Goal: Information Seeking & Learning: Learn about a topic

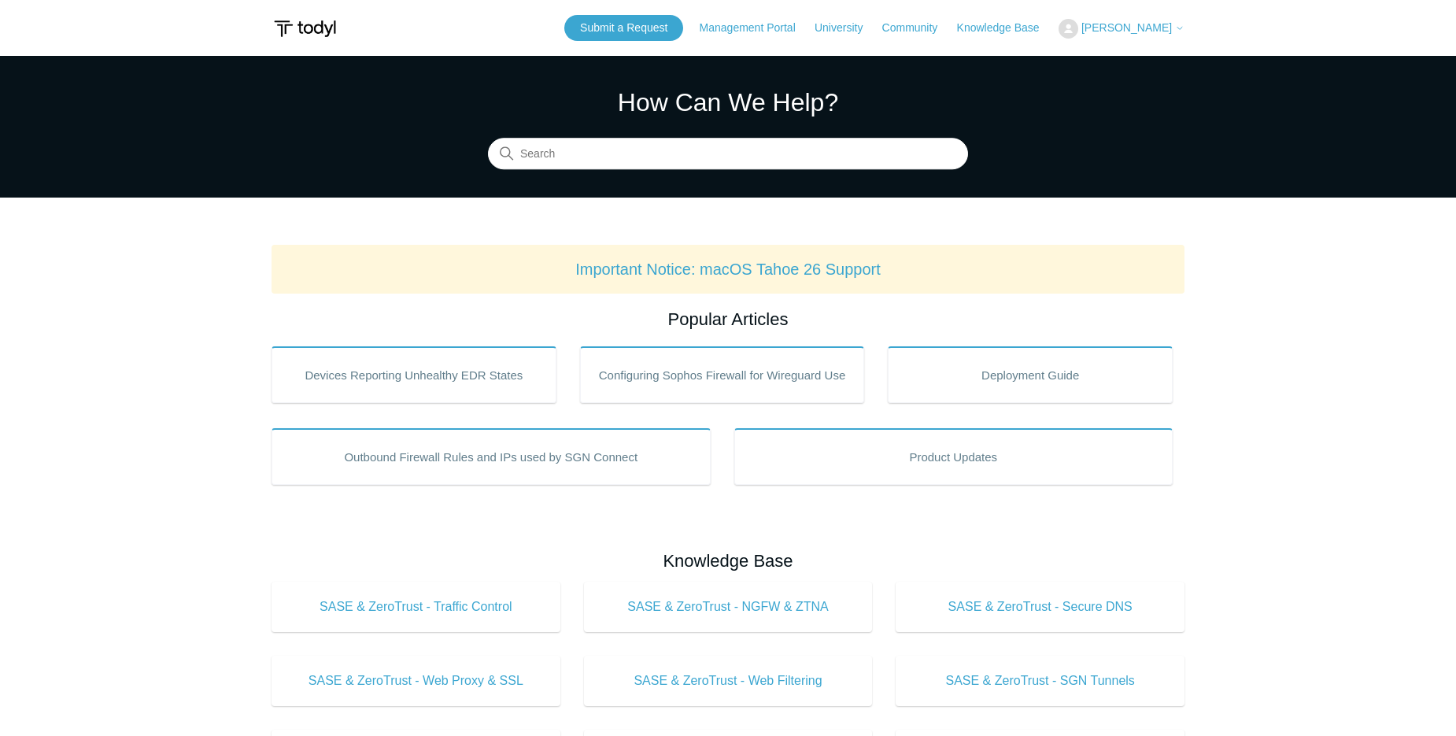
drag, startPoint x: 592, startPoint y: 175, endPoint x: 600, endPoint y: 165, distance: 12.8
click at [592, 175] on section "How Can We Help? Search" at bounding box center [728, 127] width 1456 height 142
click at [604, 161] on input "Search" at bounding box center [728, 154] width 480 height 31
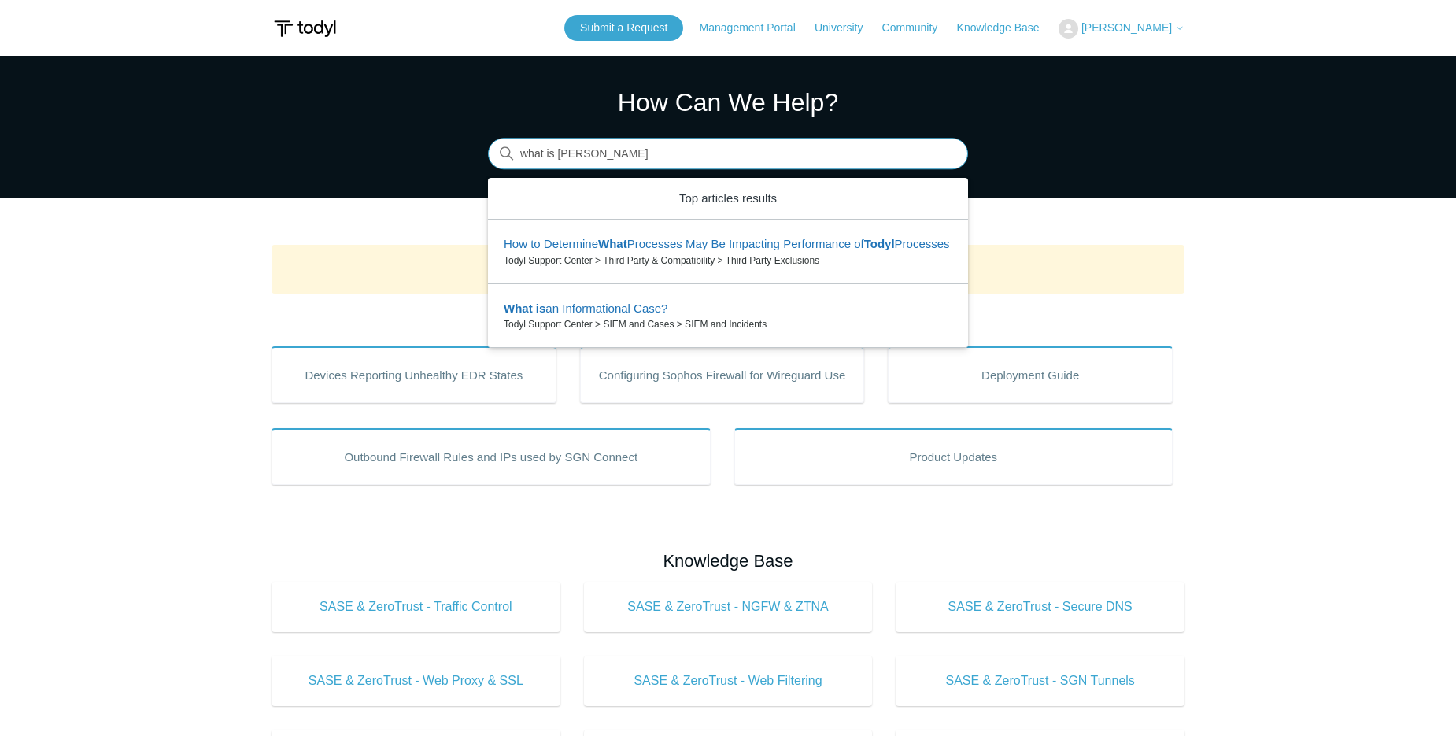
type input "what is [PERSON_NAME]"
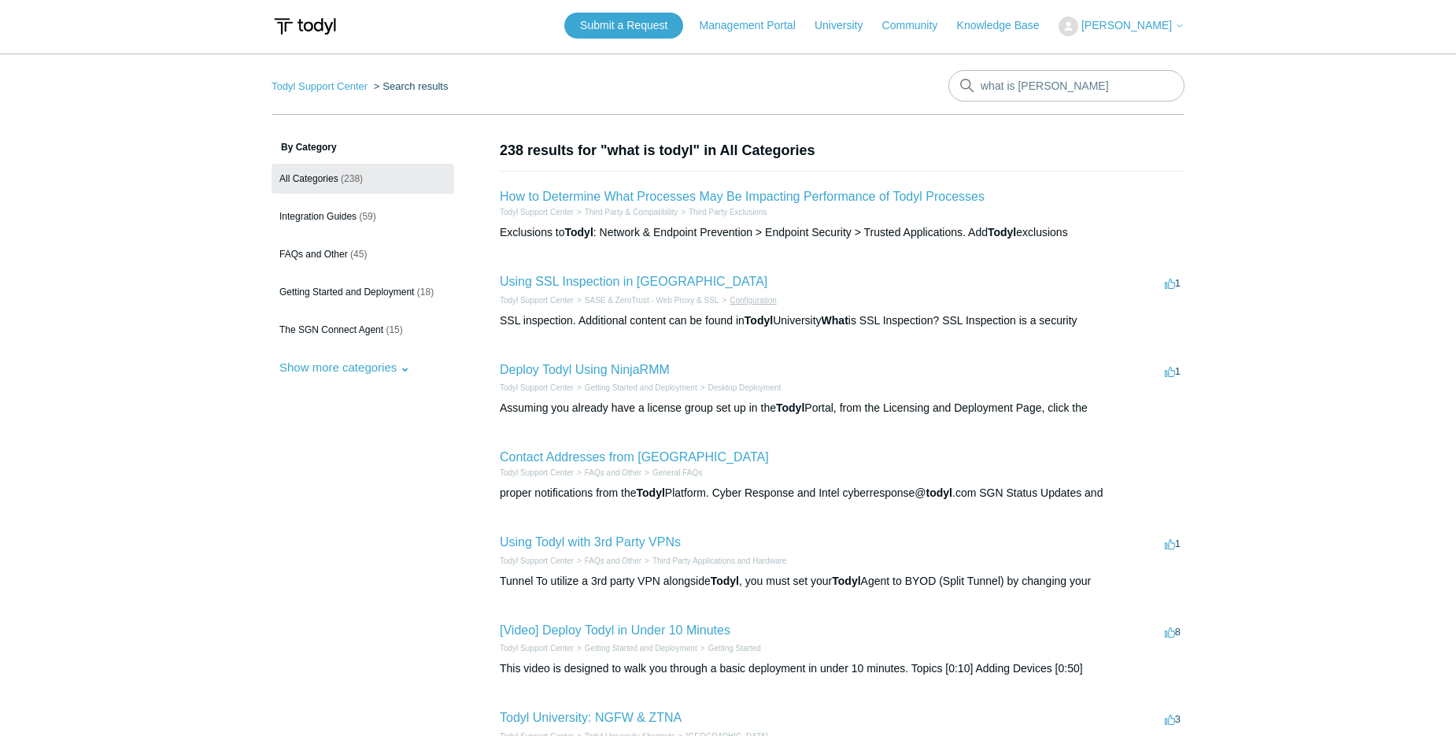
scroll to position [3, 0]
click at [831, 199] on link "How to Determine What Processes May Be Impacting Performance of Todyl Processes" at bounding box center [742, 195] width 485 height 13
click at [146, 164] on main "Todyl Support Center Search results what is todyl By Category All Categories (2…" at bounding box center [728, 575] width 1456 height 1044
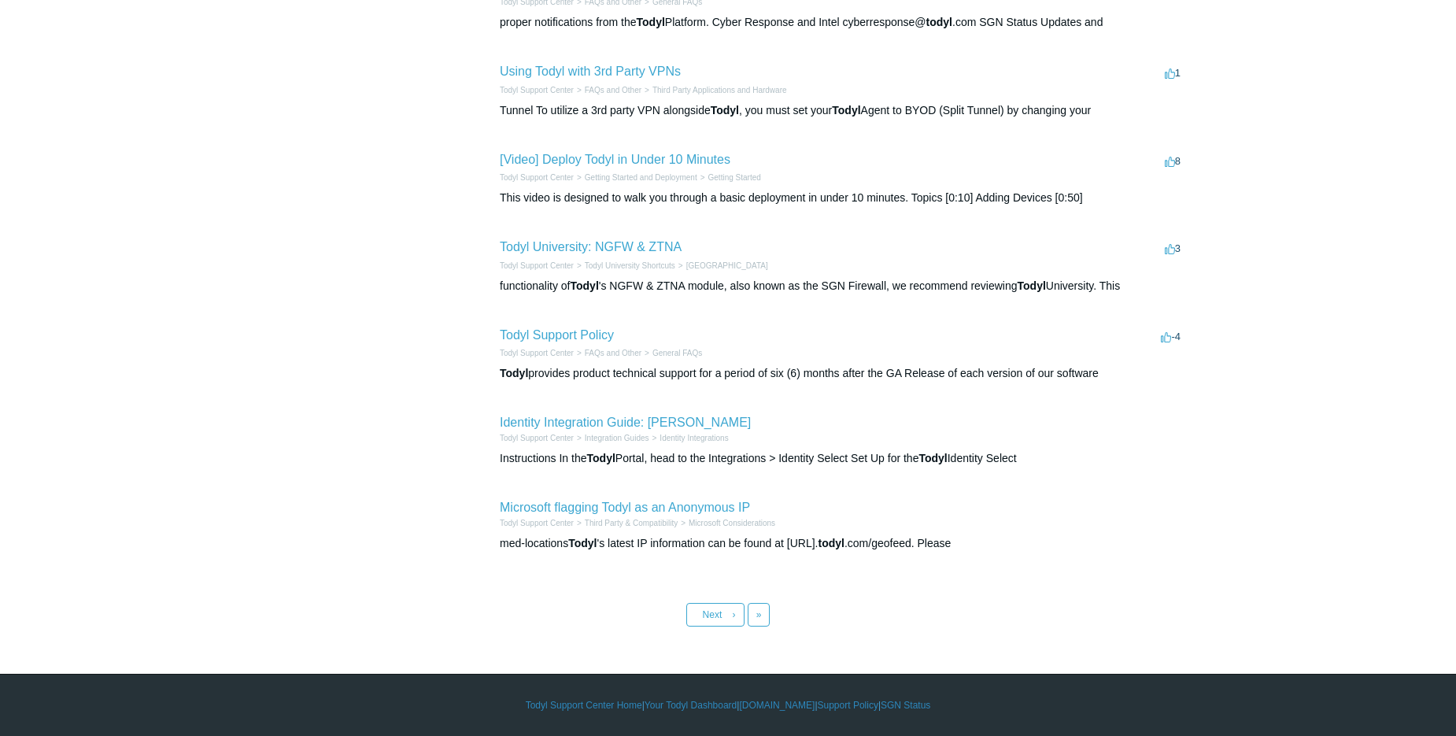
scroll to position [0, 0]
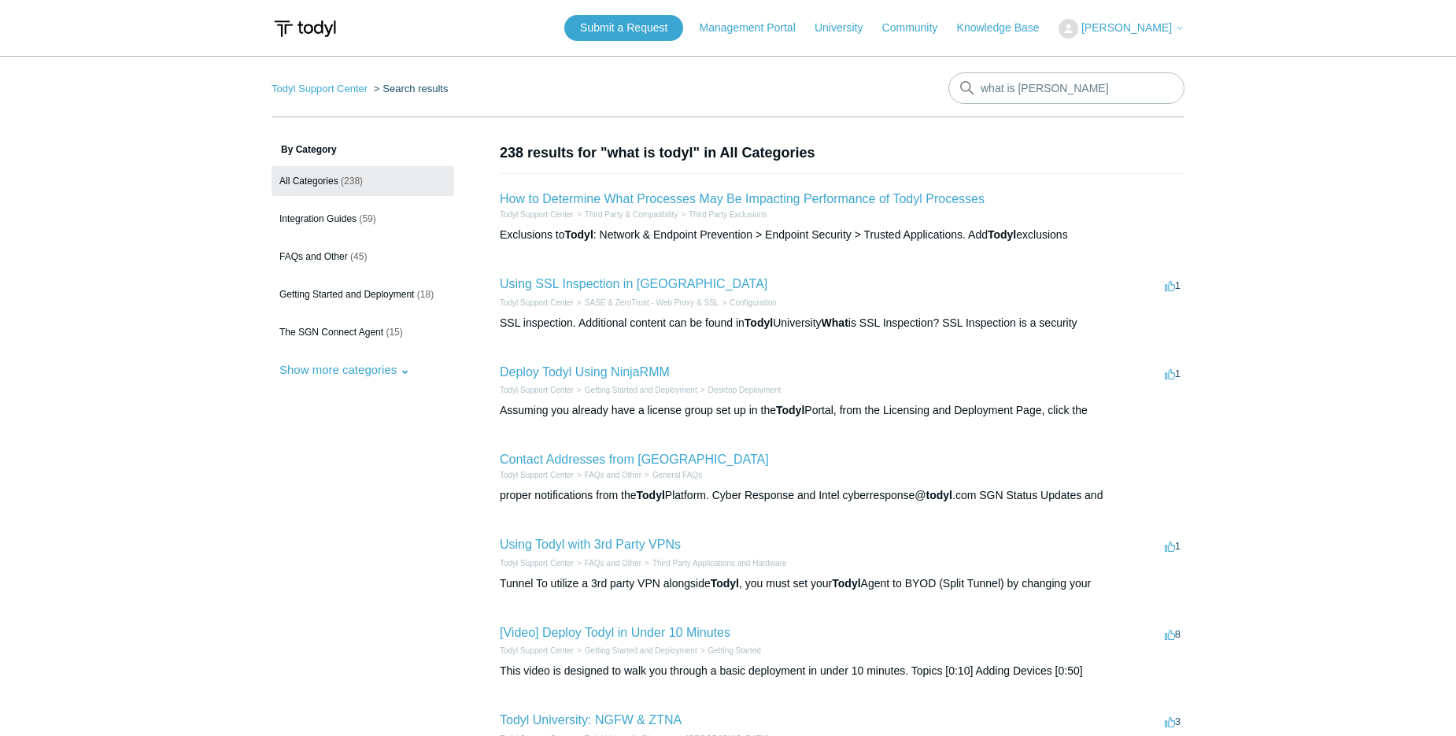
click at [331, 449] on aside "By Category All Categories (238) Integration Guides (59) FAQs and Other (45) Ge…" at bounding box center [363, 593] width 183 height 902
click at [359, 216] on span "(59)" at bounding box center [367, 218] width 17 height 11
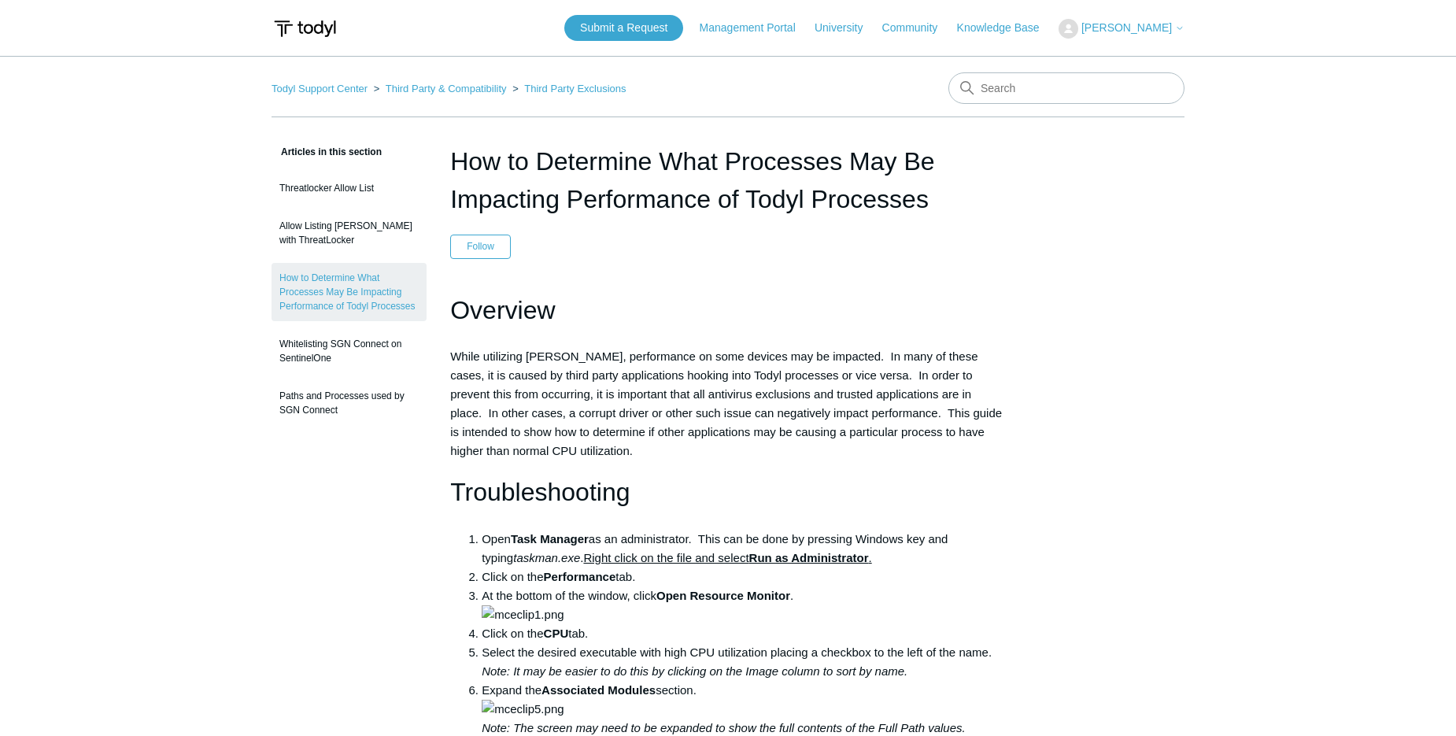
click at [803, 308] on h1 "Overview" at bounding box center [728, 310] width 556 height 40
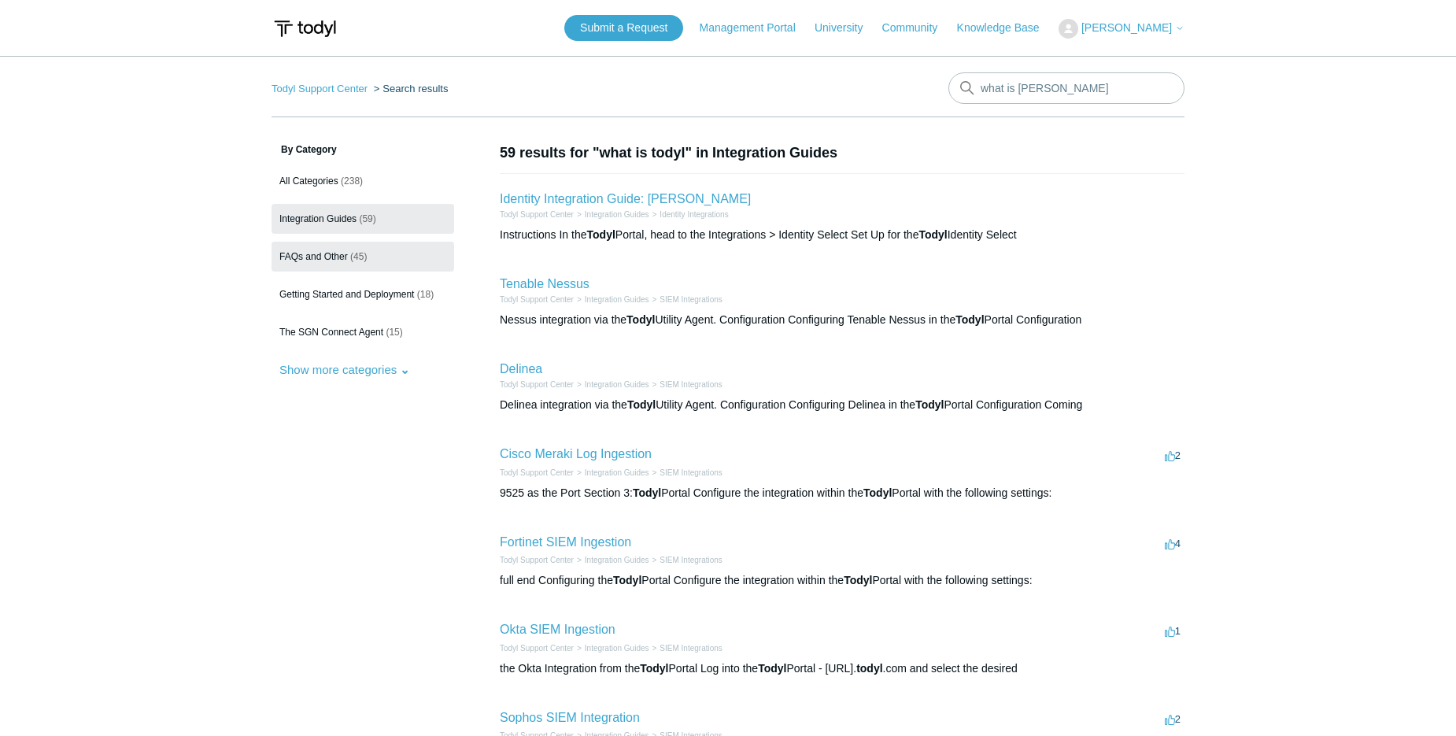
click at [336, 264] on link "FAQs and Other (45)" at bounding box center [363, 257] width 183 height 30
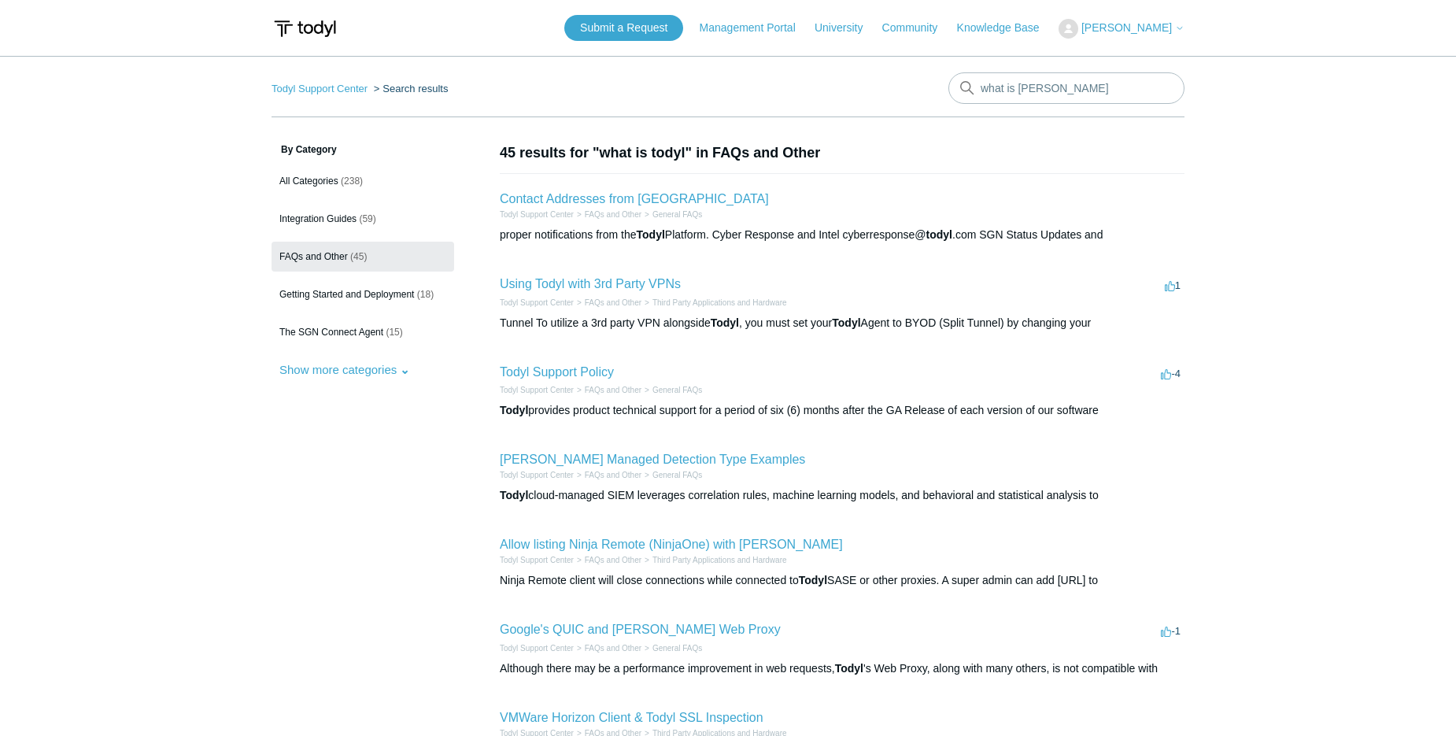
click at [791, 276] on li "Using Todyl with 3rd Party VPNs 1 vote 1 Todyl Support Center FAQs and Other Th…" at bounding box center [842, 303] width 685 height 88
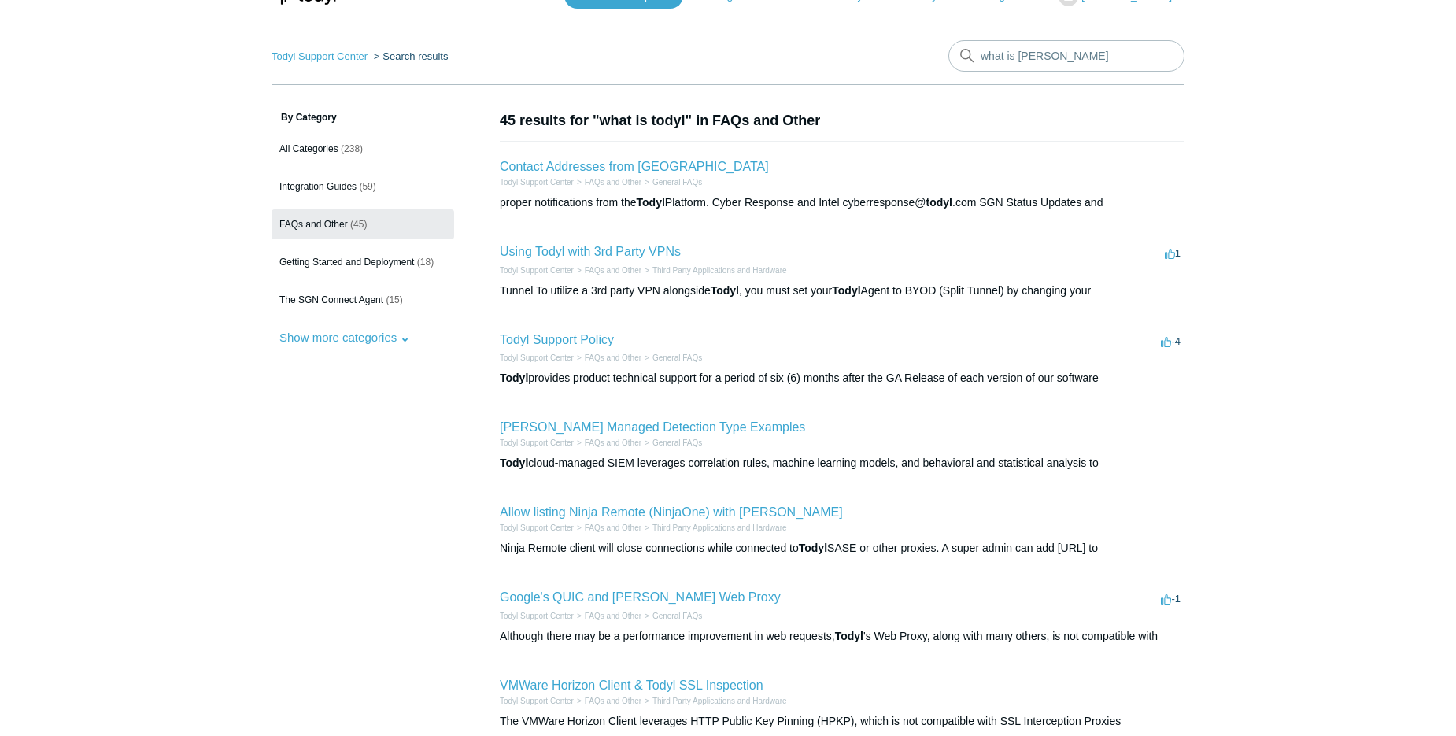
scroll to position [68, 0]
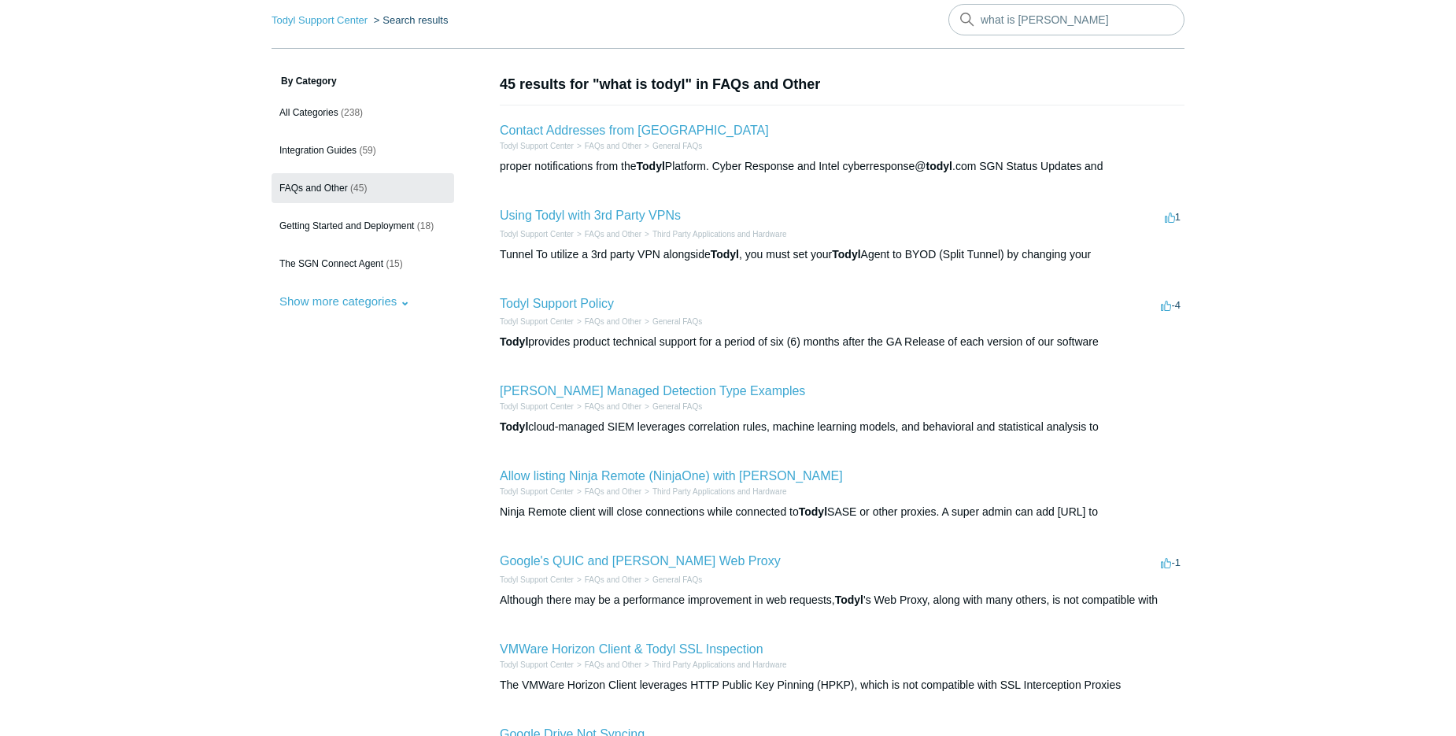
click at [768, 301] on li "Todyl Support Policy -4 votes -4 Todyl Support Center FAQs and Other General FA…" at bounding box center [842, 323] width 685 height 88
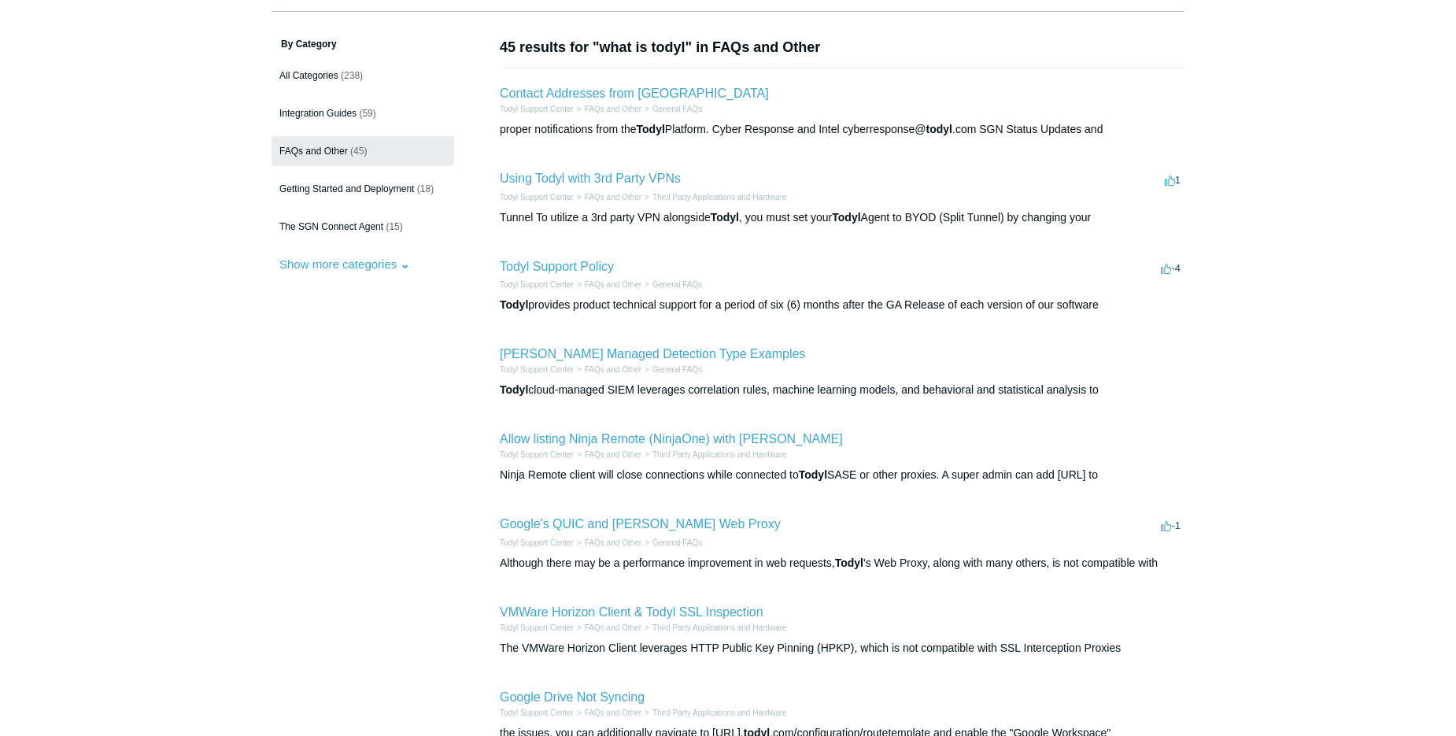
scroll to position [161, 0]
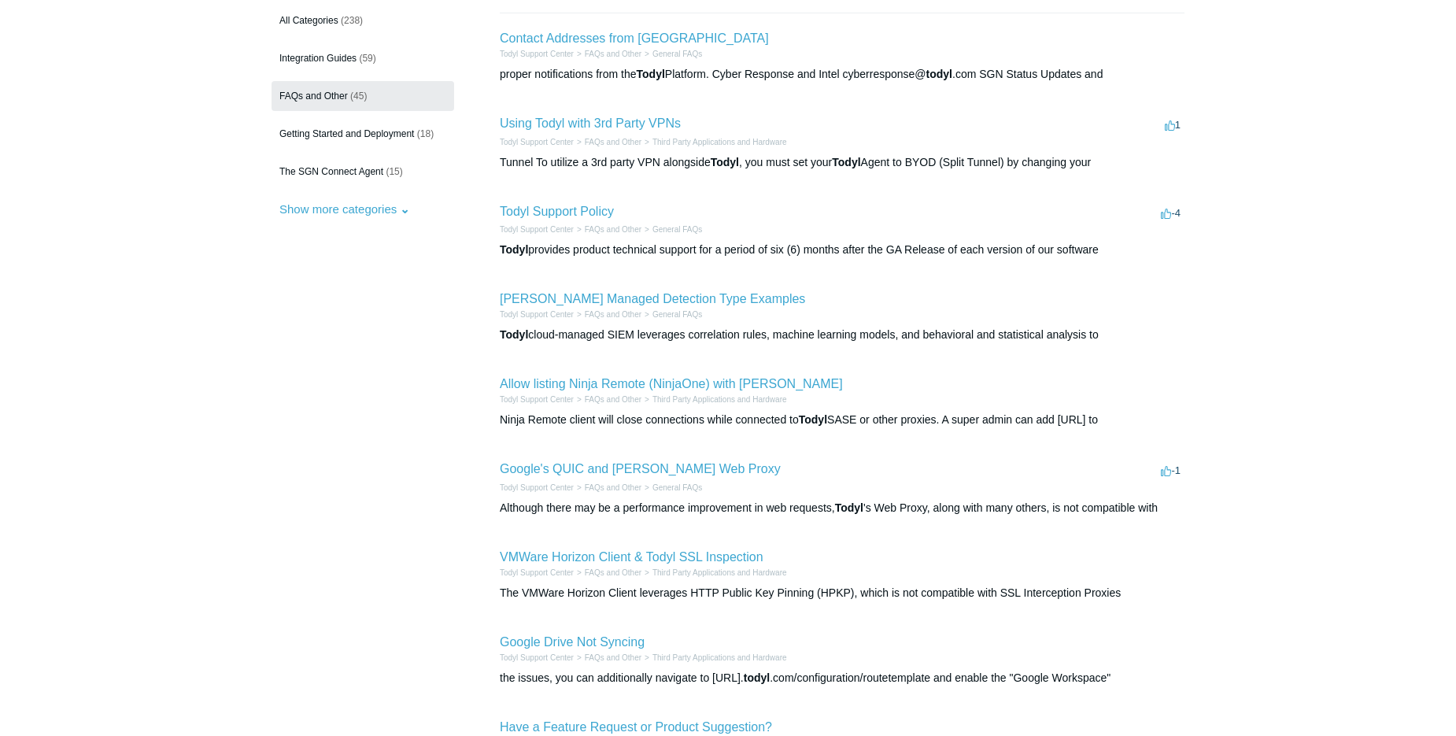
click at [744, 312] on li "Todyl Support Center FAQs and Other General FAQs" at bounding box center [842, 315] width 685 height 12
click at [722, 303] on link "Todyl Cloud Managed Detection Type Examples" at bounding box center [652, 298] width 305 height 13
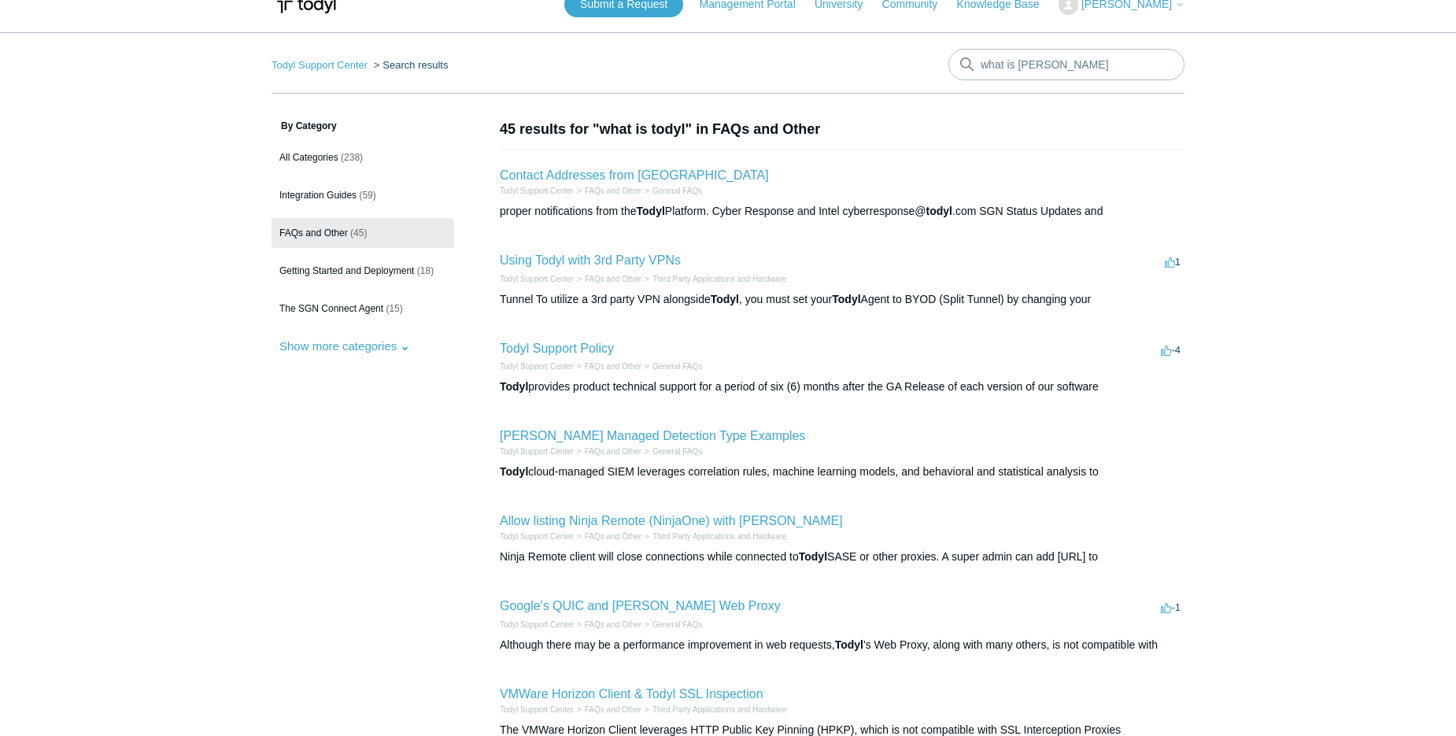
scroll to position [0, 0]
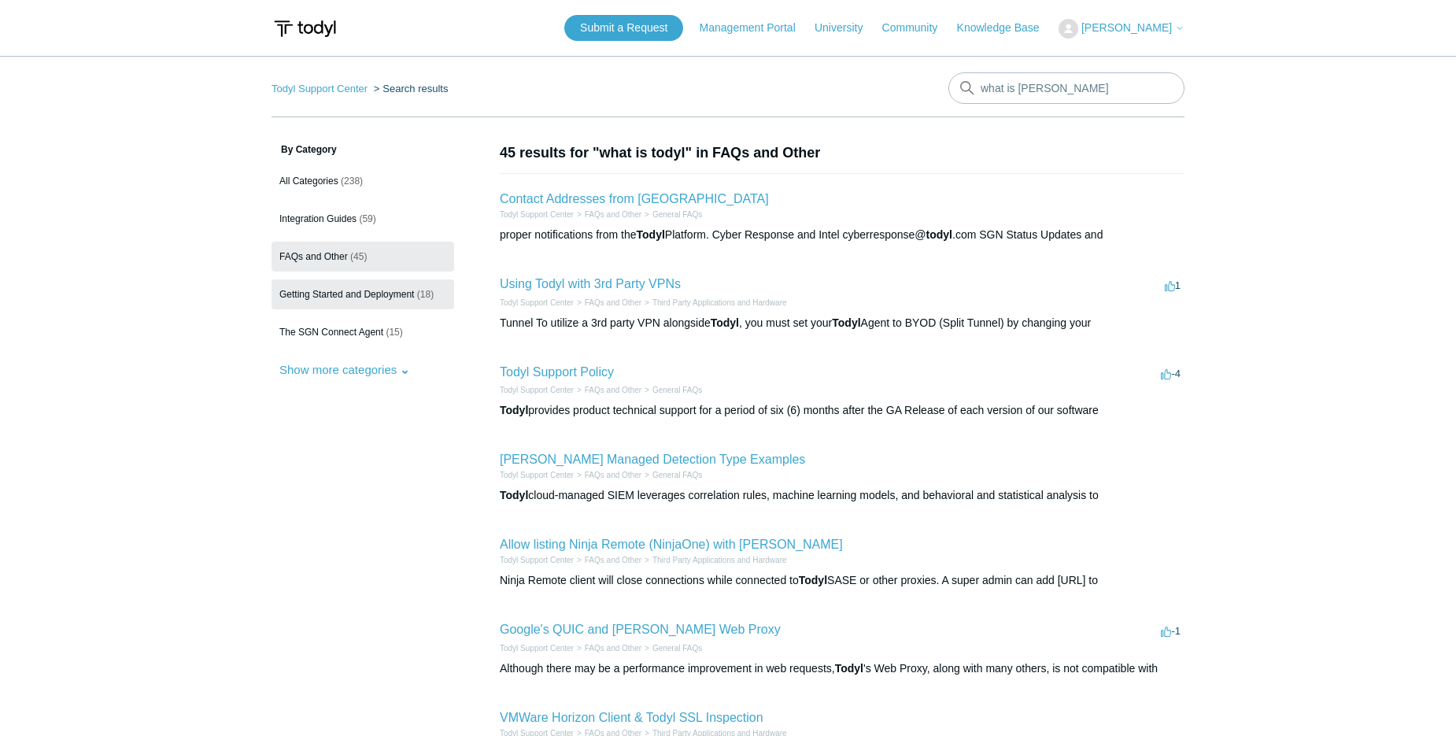
click at [327, 291] on span "Getting Started and Deployment" at bounding box center [346, 294] width 135 height 11
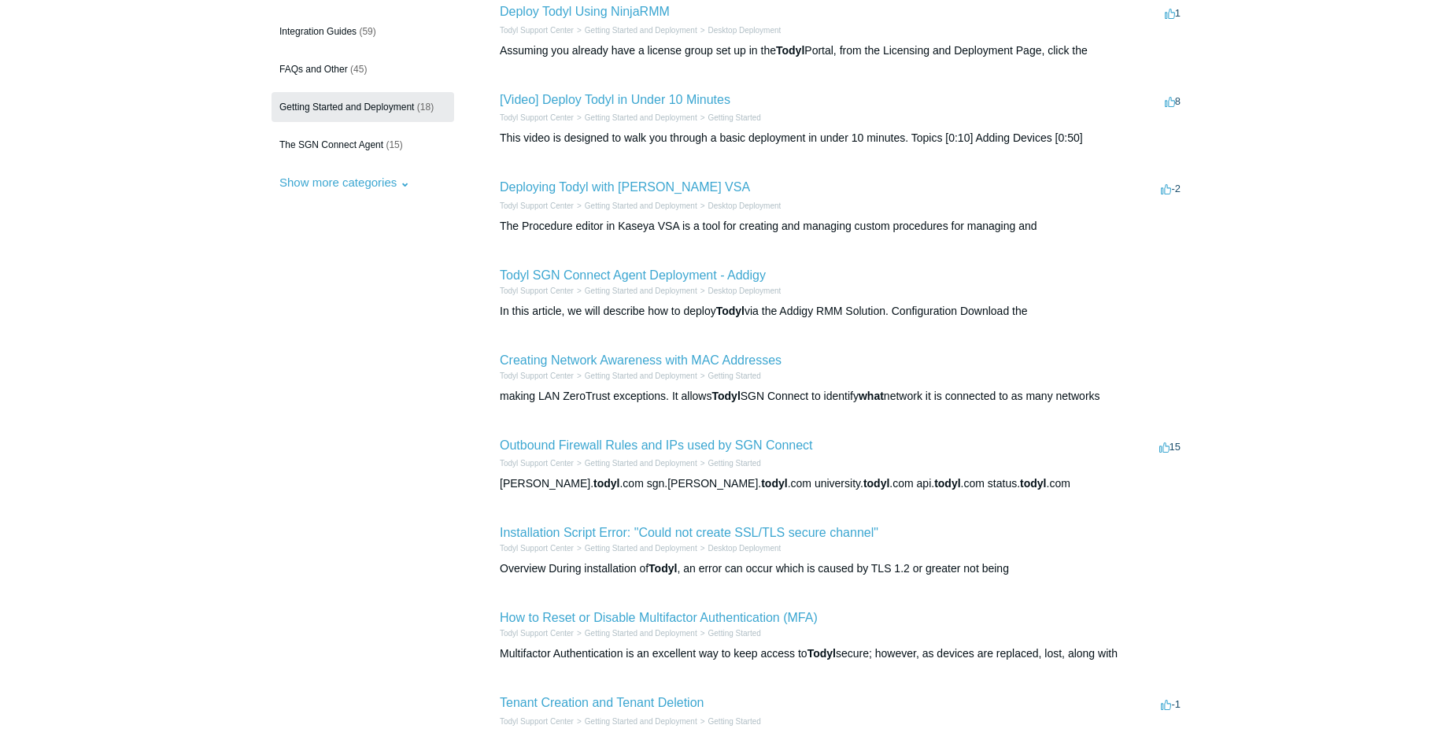
scroll to position [275, 0]
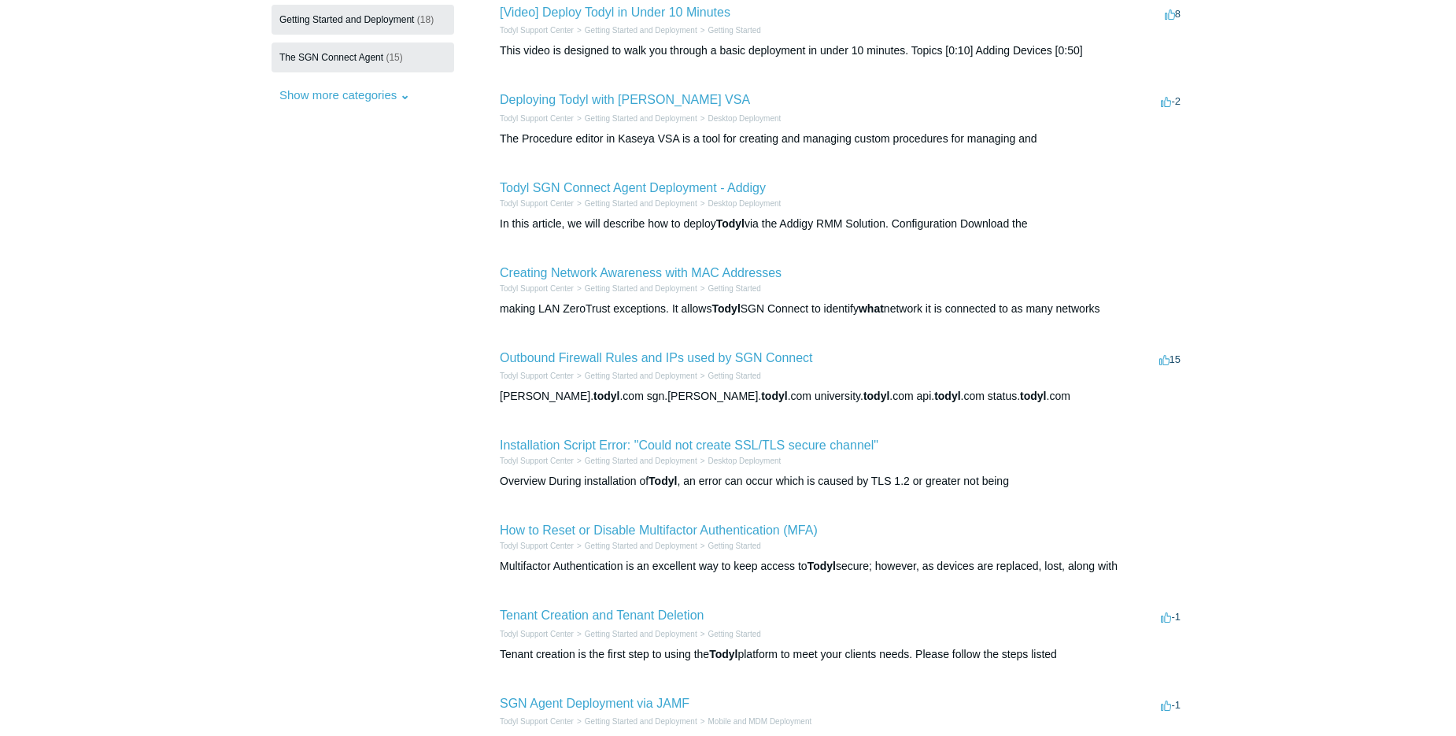
click at [389, 46] on link "The SGN Connect Agent (15)" at bounding box center [363, 57] width 183 height 30
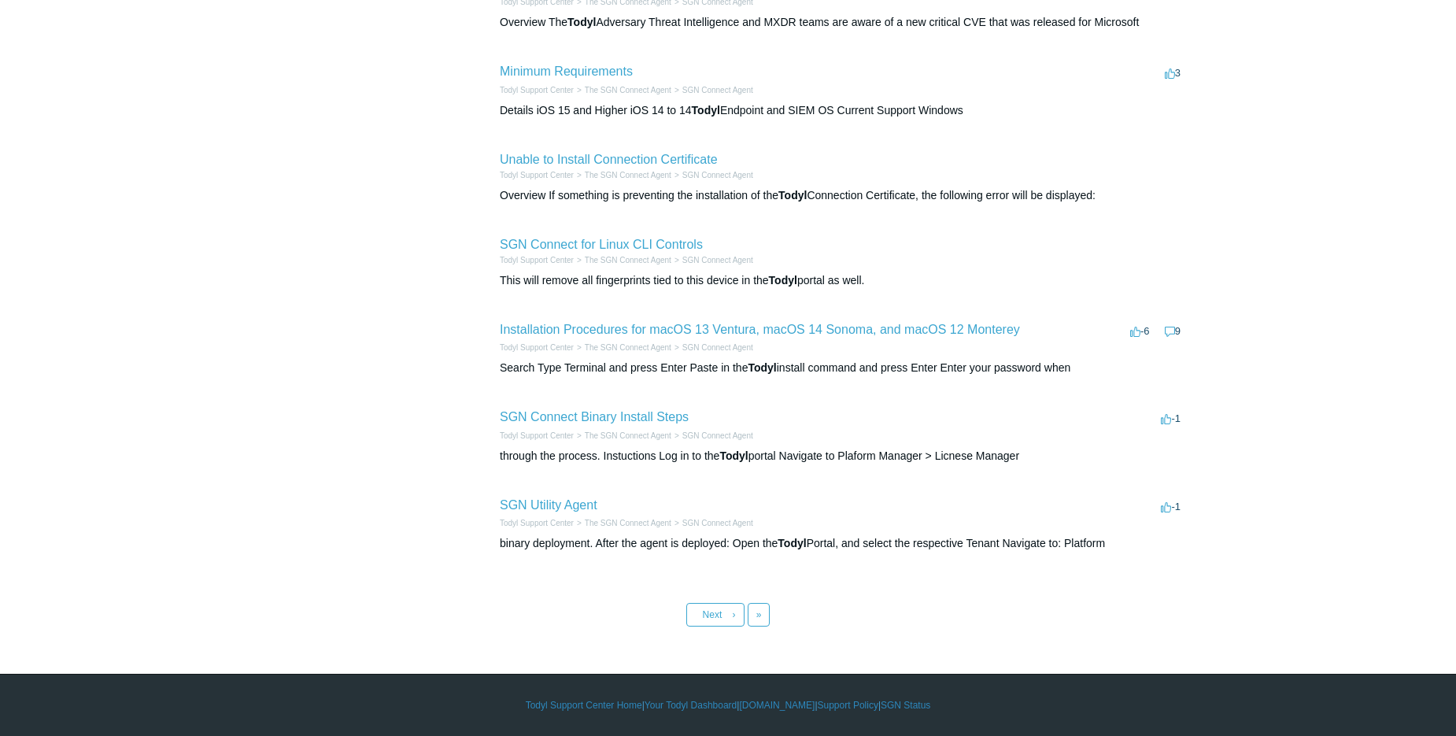
scroll to position [482, 0]
click at [247, 382] on main "Todyl Support Center Search results what is todyl By Category All Categories (2…" at bounding box center [728, 105] width 1456 height 1044
click at [257, 379] on main "Todyl Support Center Search results what is todyl By Category All Categories (2…" at bounding box center [728, 105] width 1456 height 1044
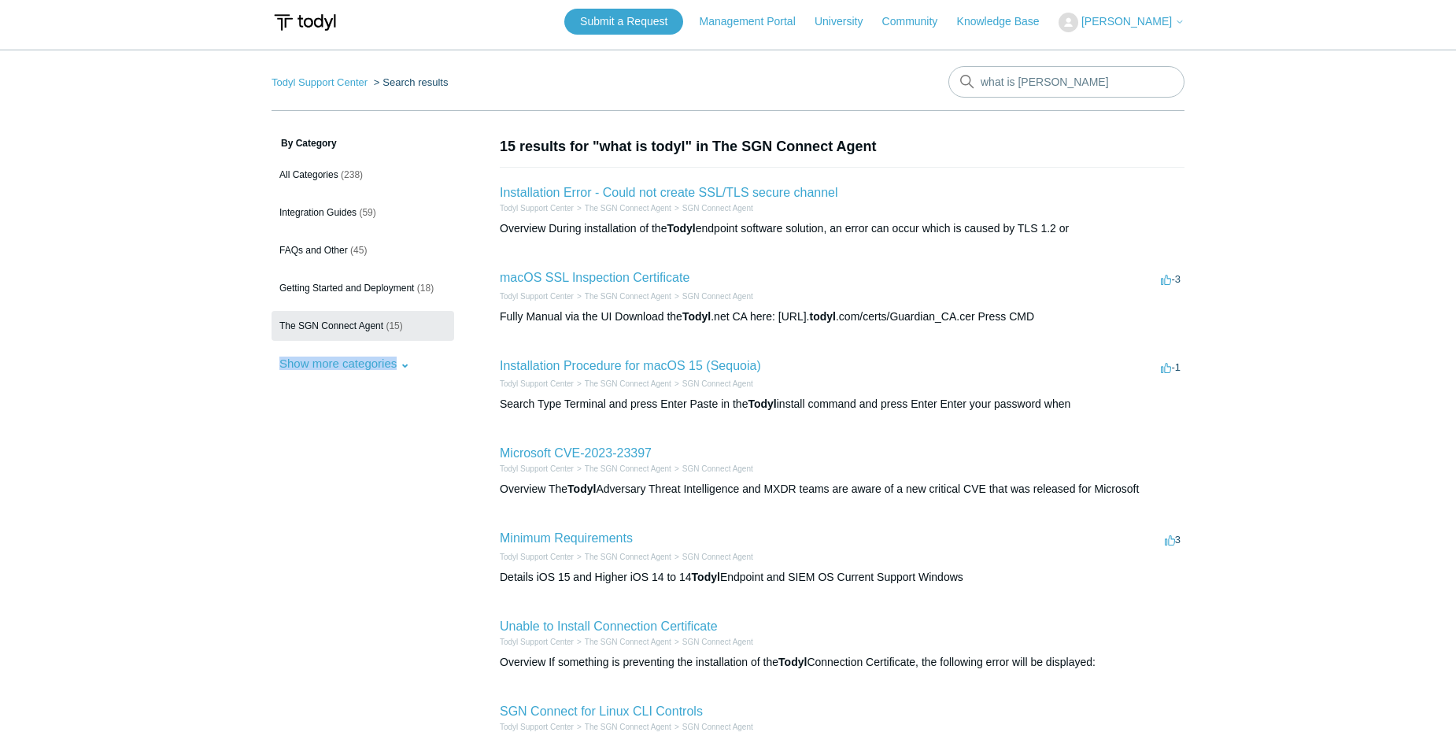
scroll to position [0, 0]
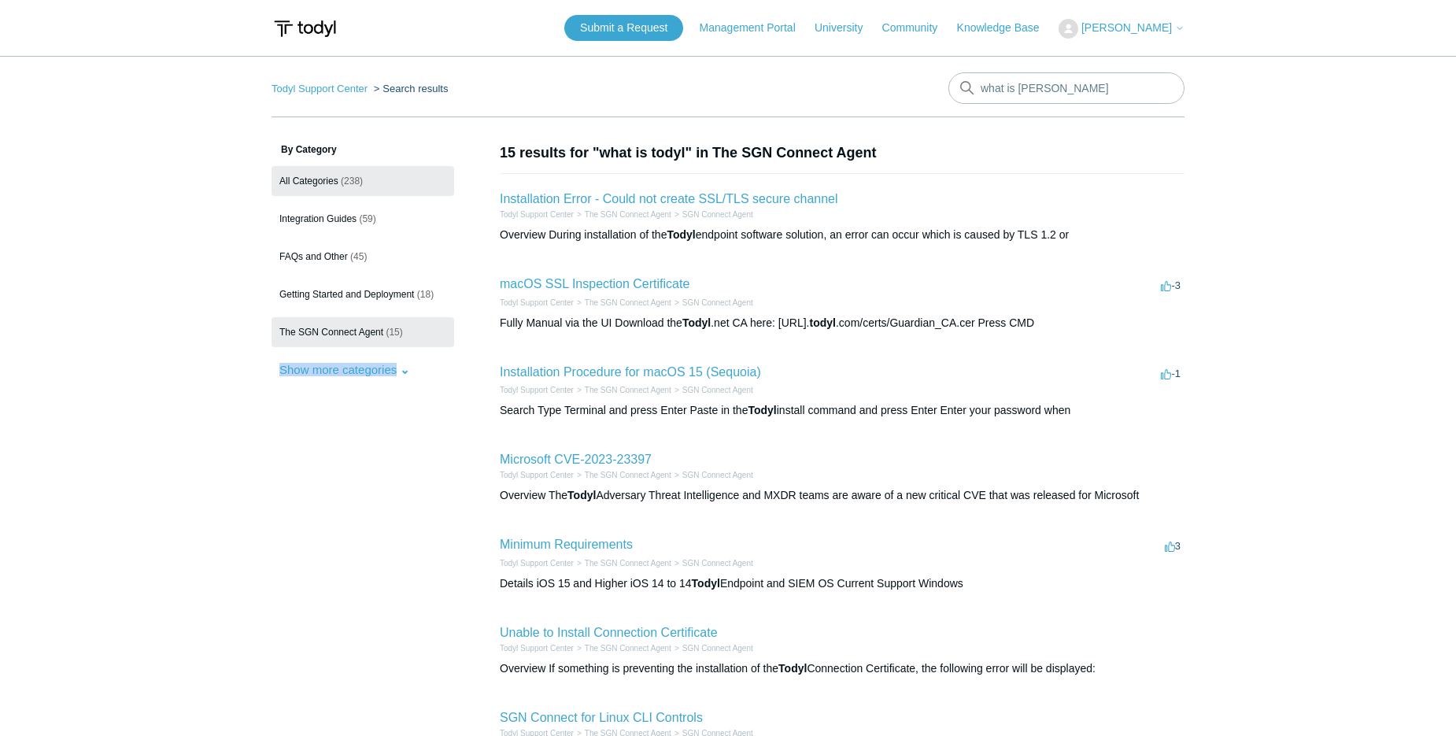
click at [297, 179] on span "All Categories" at bounding box center [308, 181] width 59 height 11
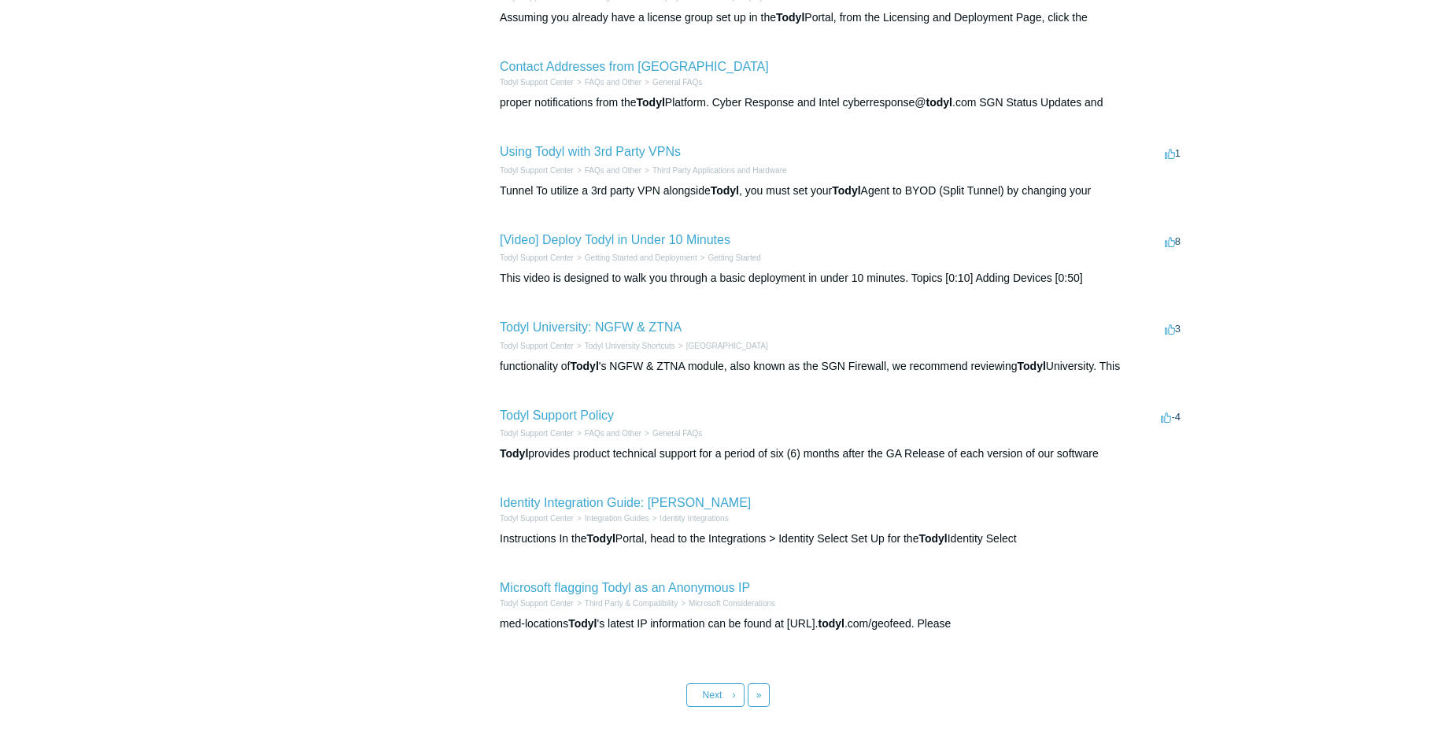
scroll to position [482, 0]
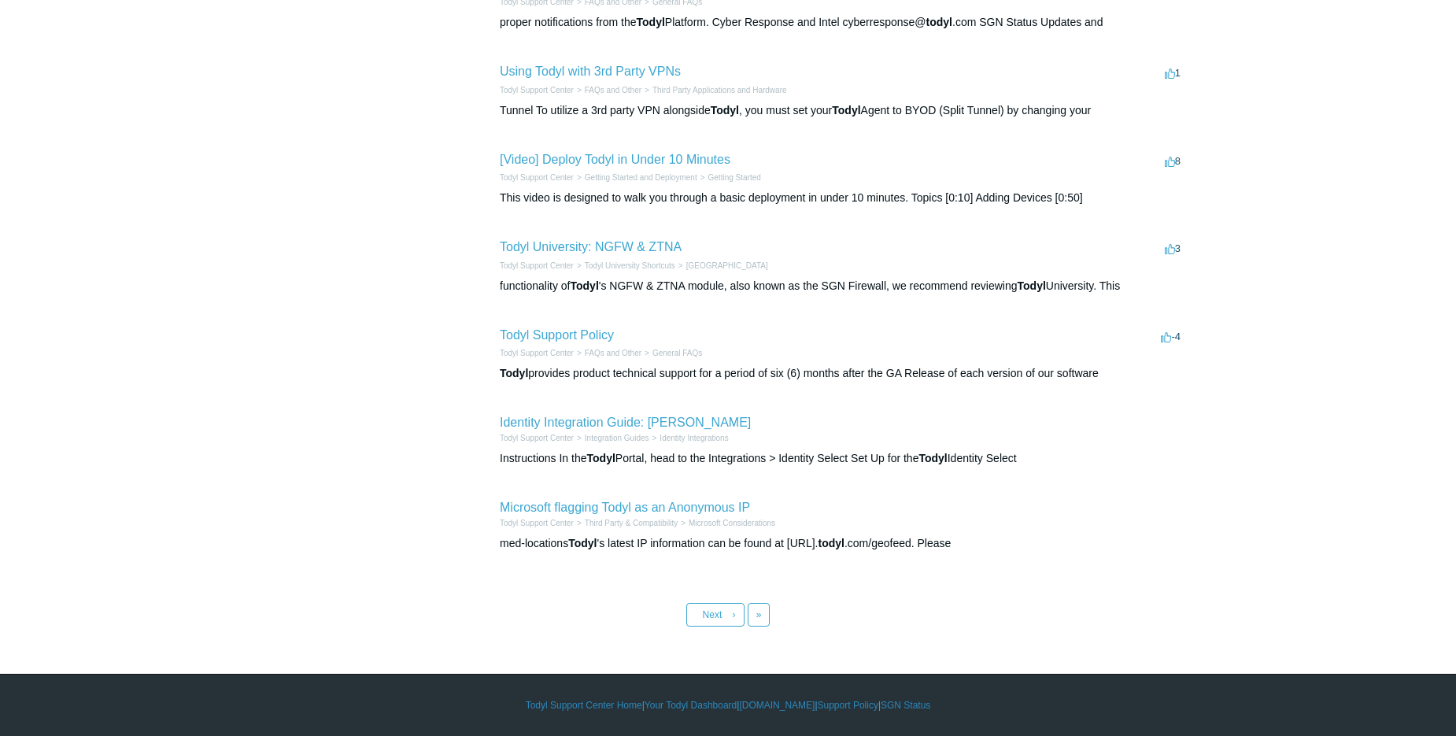
click at [759, 333] on li "Todyl Support Policy -4 votes -4 Todyl Support Center FAQs and Other General FA…" at bounding box center [842, 354] width 685 height 88
click at [741, 327] on li "Todyl Support Policy -4 votes -4 Todyl Support Center FAQs and Other General FA…" at bounding box center [842, 354] width 685 height 88
click at [854, 420] on li "Identity Integration Guide: Todyl Todyl Support Center Integration Guides Ident…" at bounding box center [842, 439] width 685 height 85
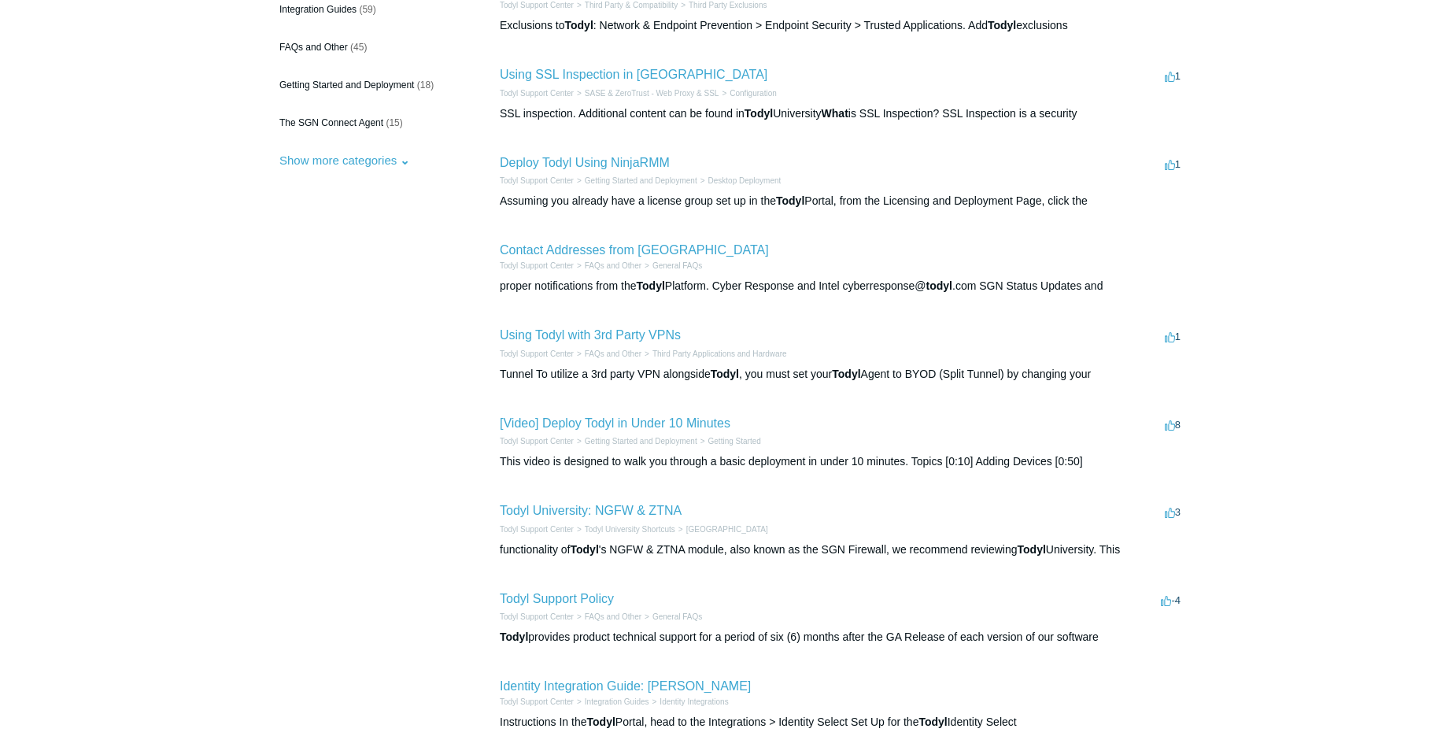
scroll to position [186, 0]
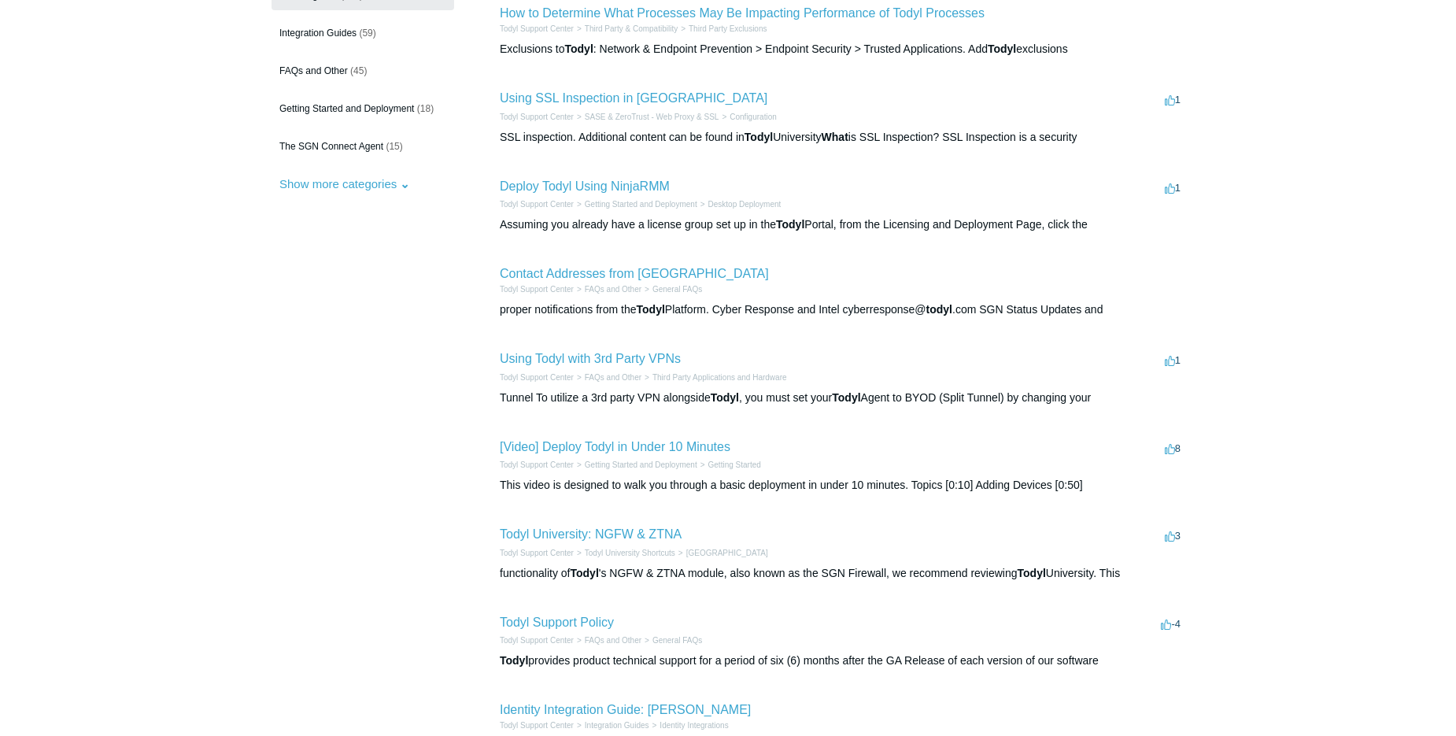
click at [785, 360] on li "Using Todyl with 3rd Party VPNs 1 vote 1 Todyl Support Center FAQs and Other Th…" at bounding box center [842, 378] width 685 height 88
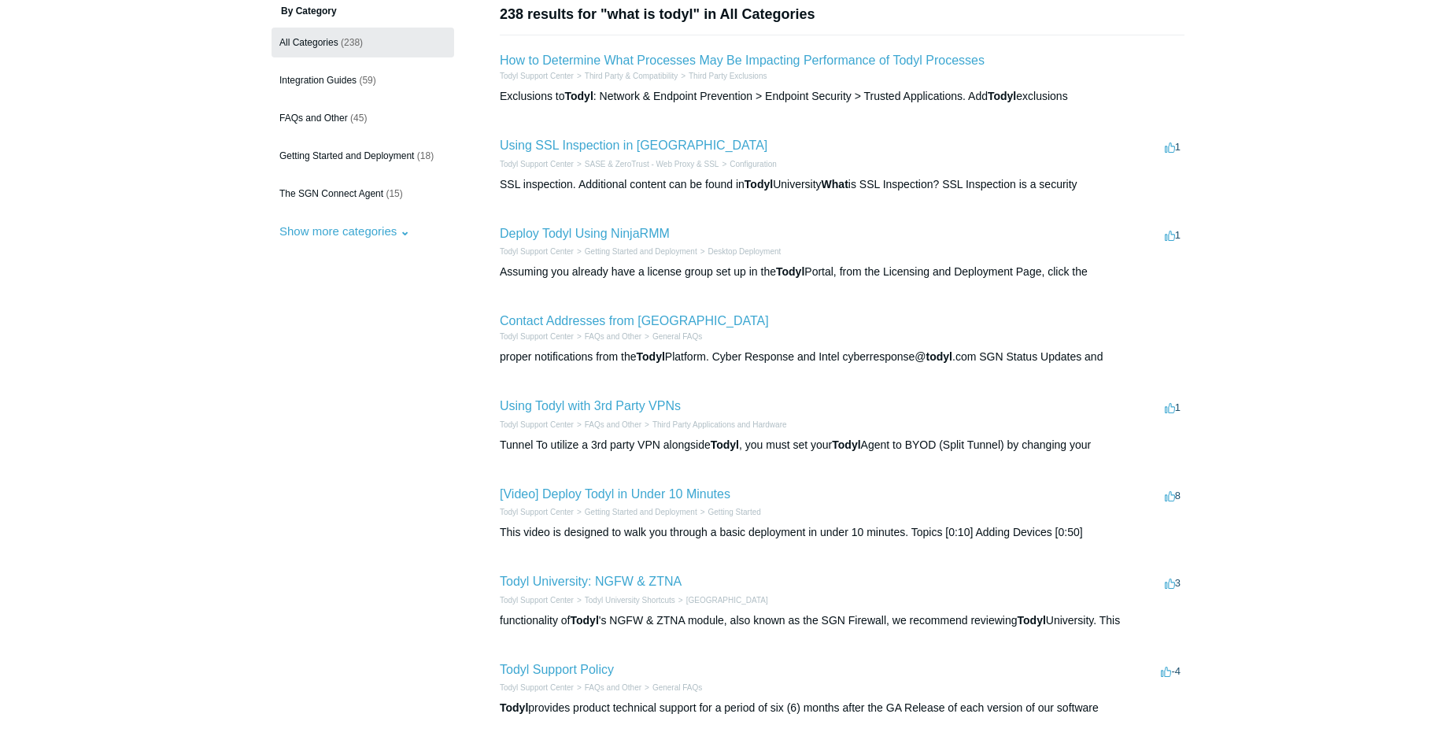
scroll to position [98, 0]
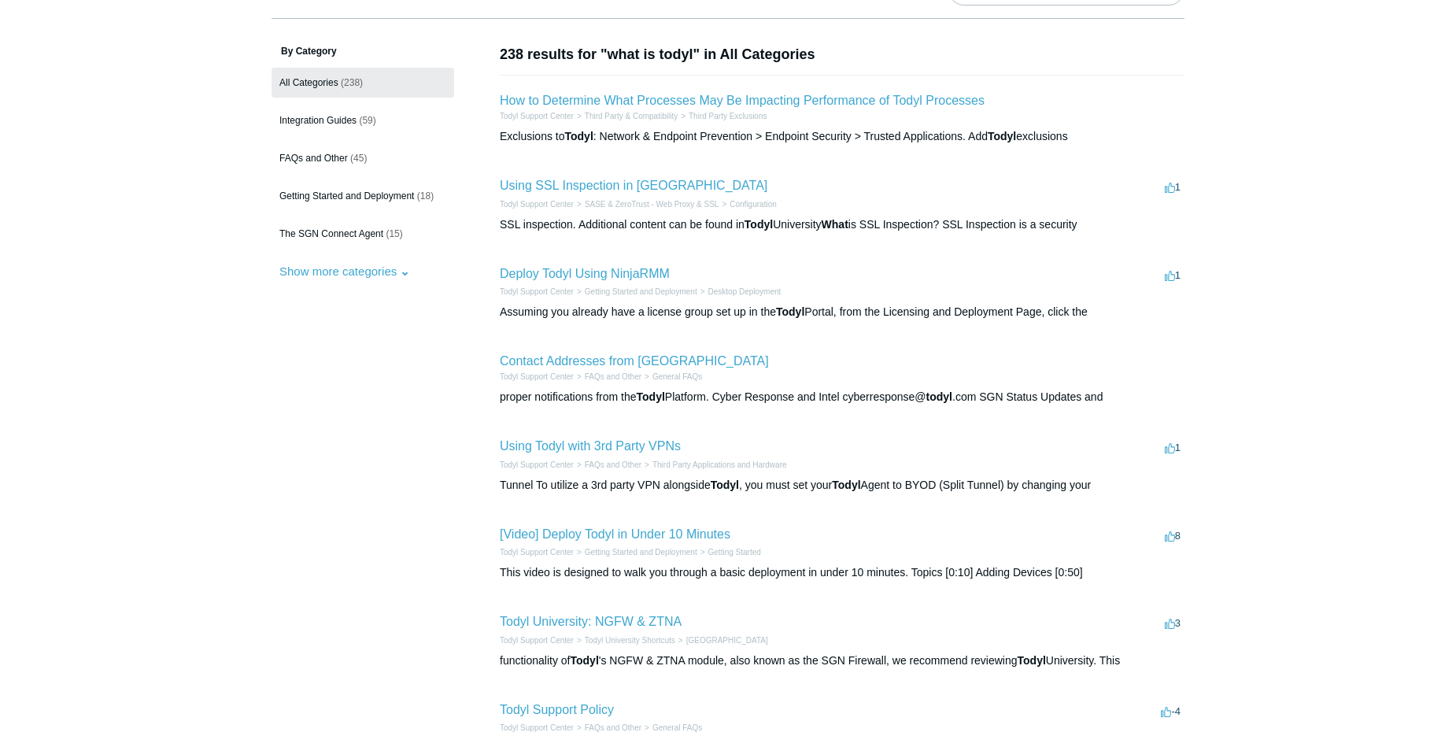
click at [784, 358] on li "Contact Addresses from Todyl Todyl Support Center FAQs and Other General FAQs p…" at bounding box center [842, 378] width 685 height 85
click at [779, 271] on li "Deploy Todyl Using NinjaRMM 1 vote 1 Todyl Support Center Getting Started and D…" at bounding box center [842, 293] width 685 height 88
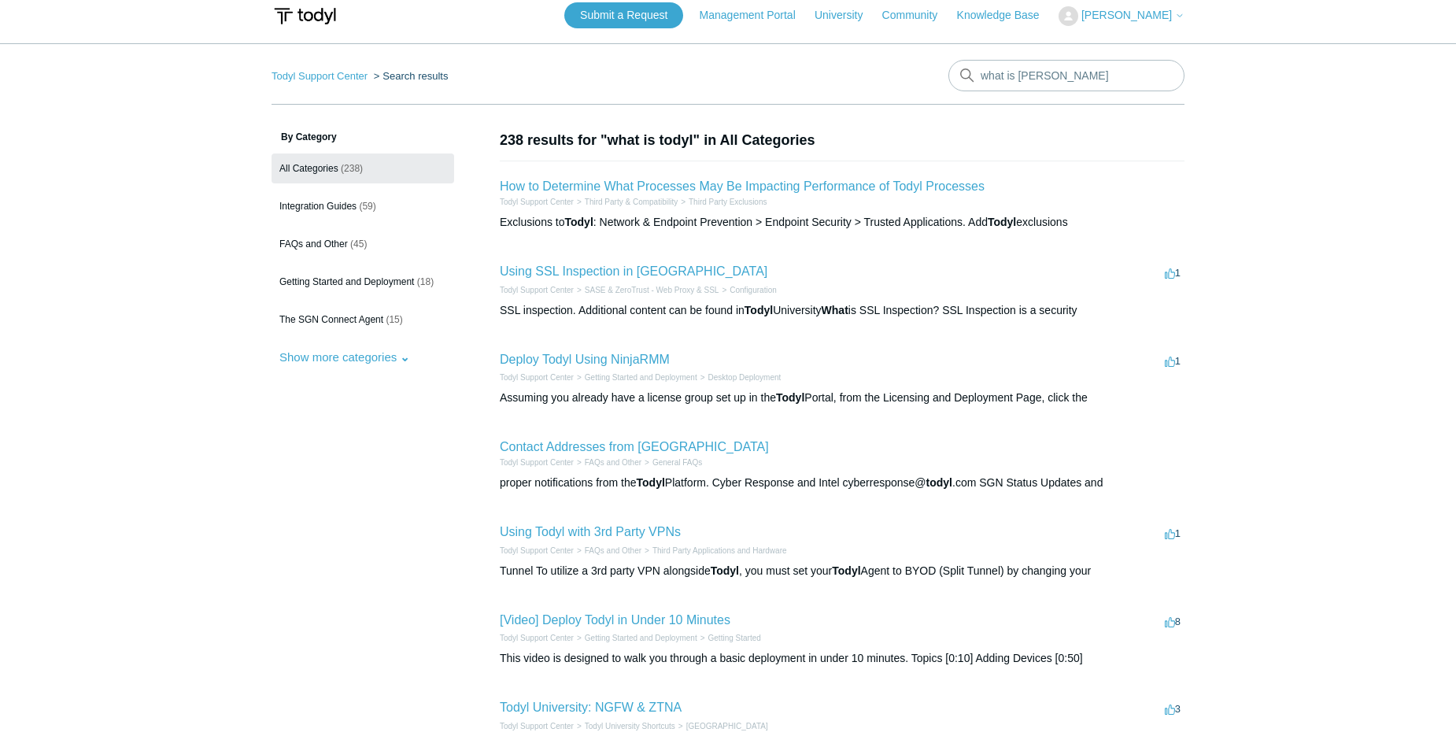
scroll to position [0, 0]
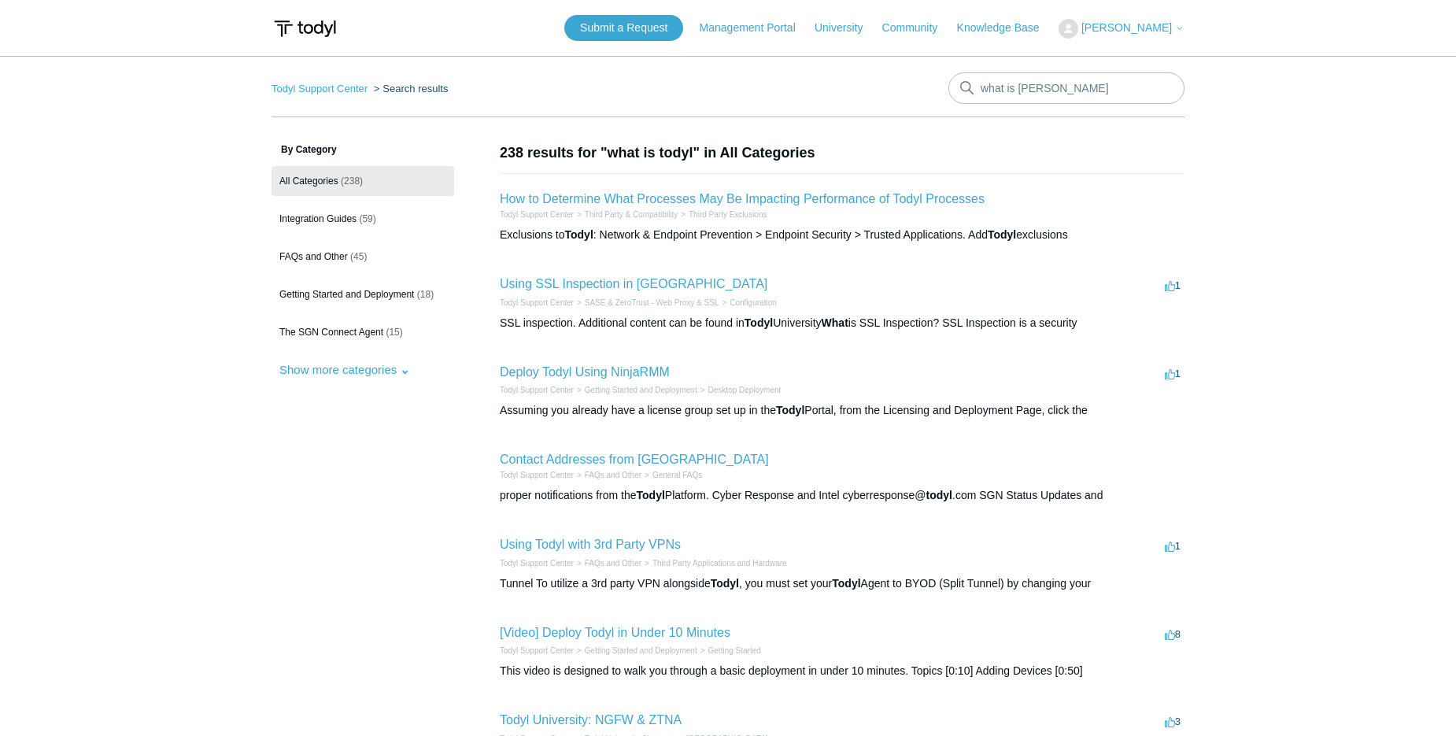
click at [817, 280] on li "Using SSL Inspection in Todyl 1 vote 1 Todyl Support Center SASE & ZeroTrust - …" at bounding box center [842, 303] width 685 height 88
click at [345, 320] on link "The SGN Connect Agent (15)" at bounding box center [363, 332] width 183 height 30
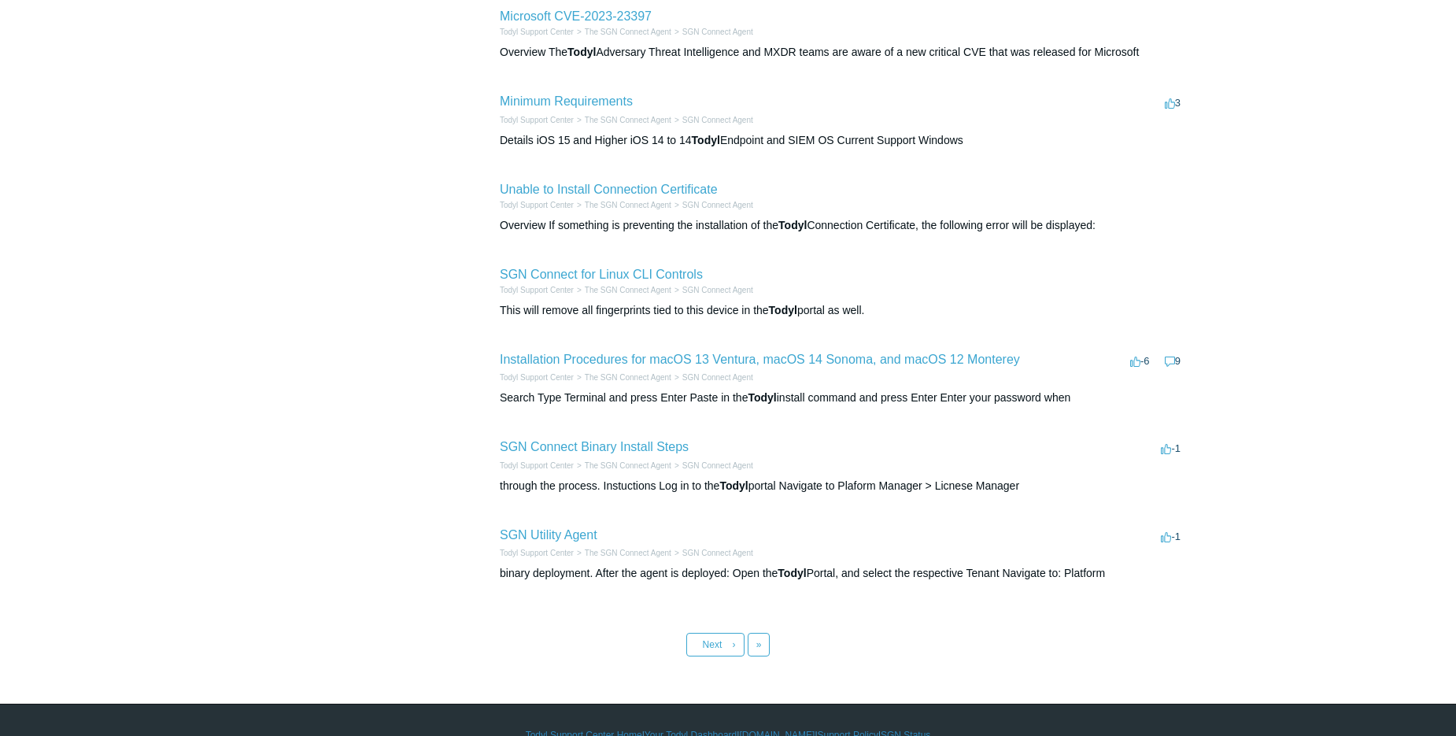
scroll to position [482, 0]
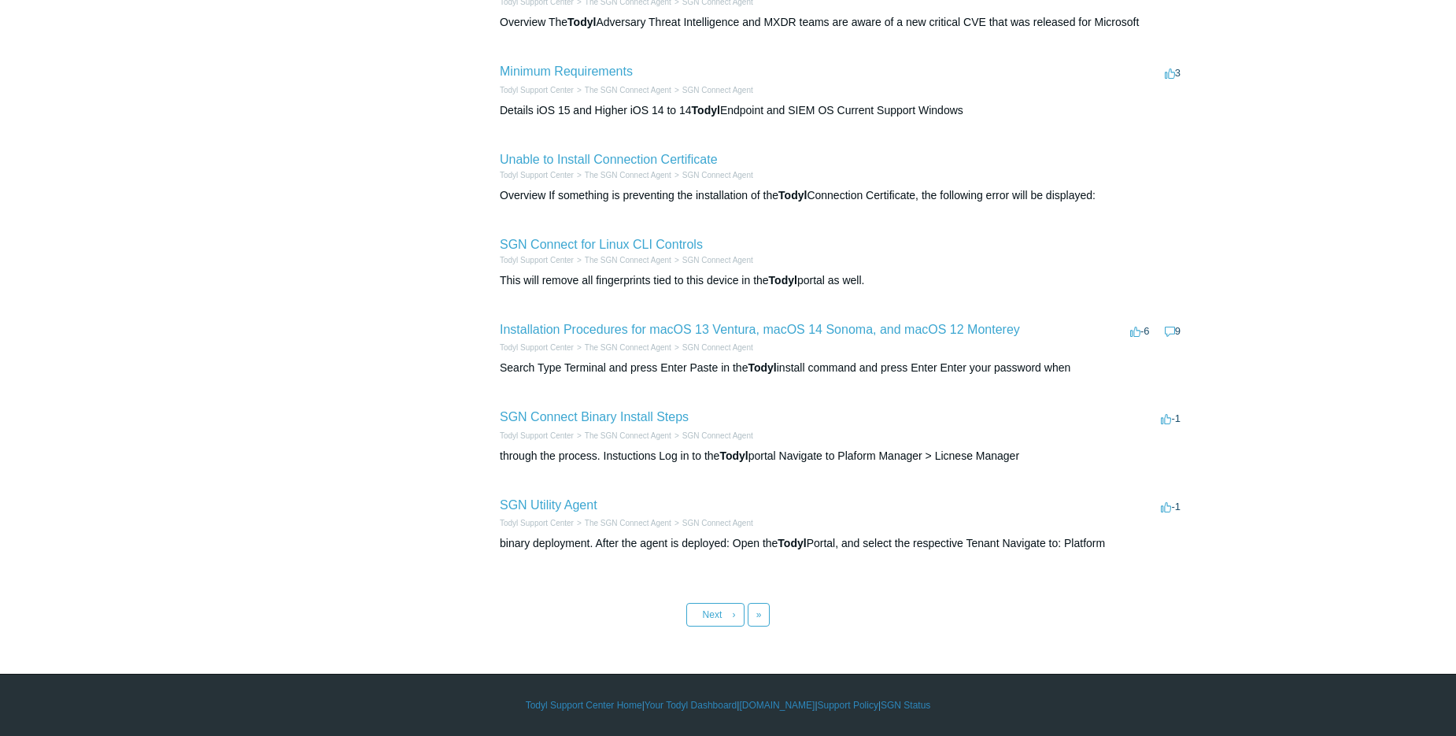
click at [323, 384] on aside "By Category All Categories (238) Integration Guides (59) FAQs and Other (45) Ge…" at bounding box center [363, 120] width 183 height 902
